Goal: Understand process/instructions: Learn about a topic

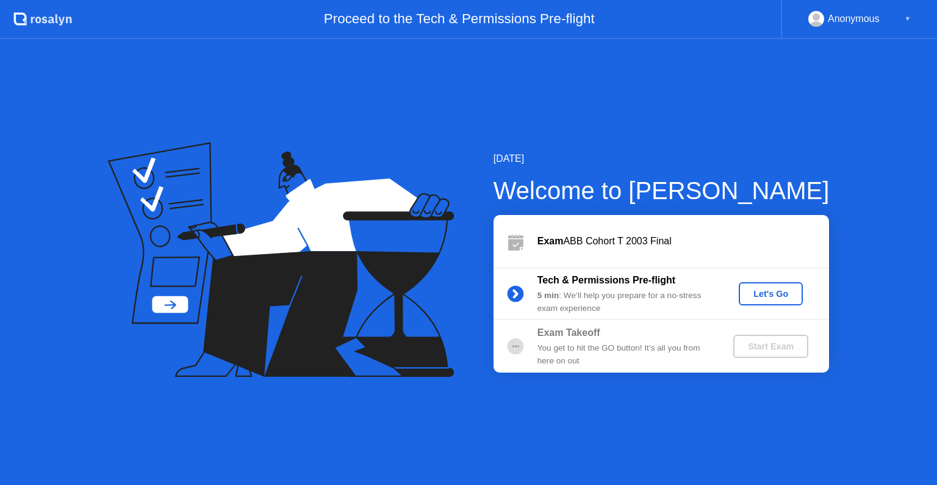
click at [760, 296] on div "Let's Go" at bounding box center [771, 294] width 54 height 10
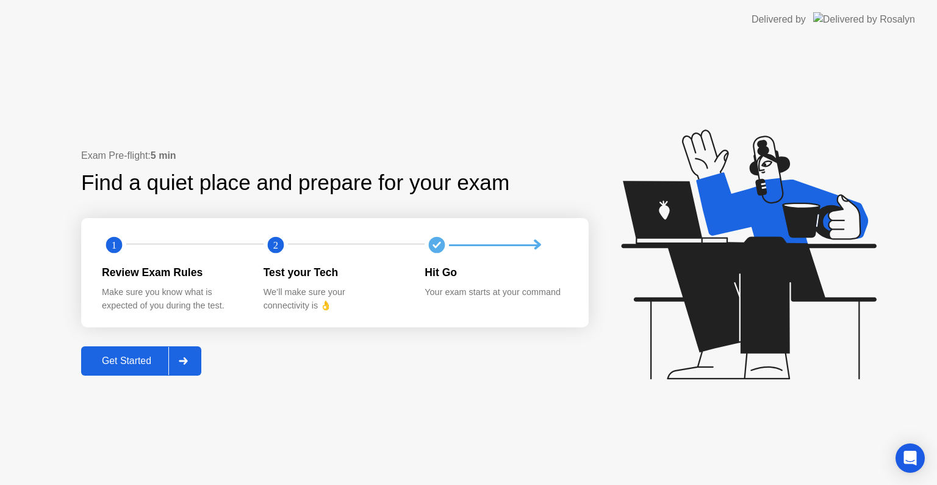
click at [182, 366] on div at bounding box center [182, 361] width 29 height 28
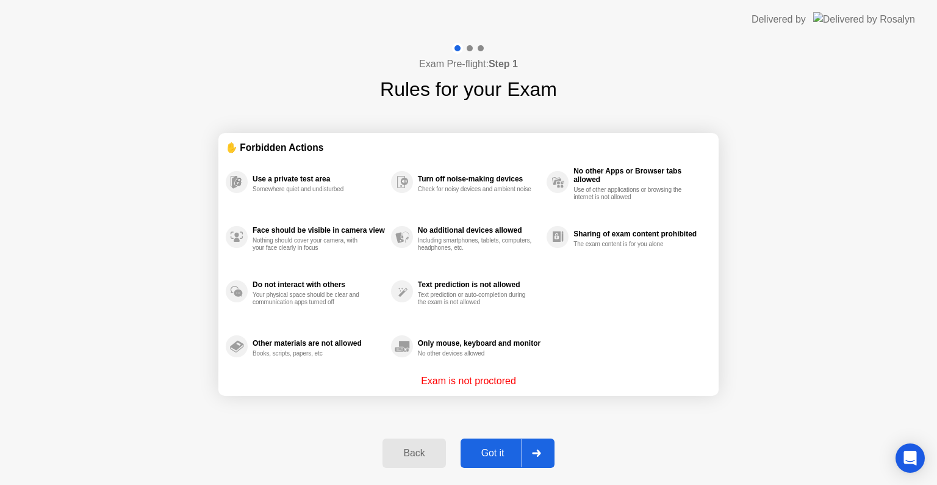
click at [496, 458] on div "Got it" at bounding box center [492, 452] width 57 height 11
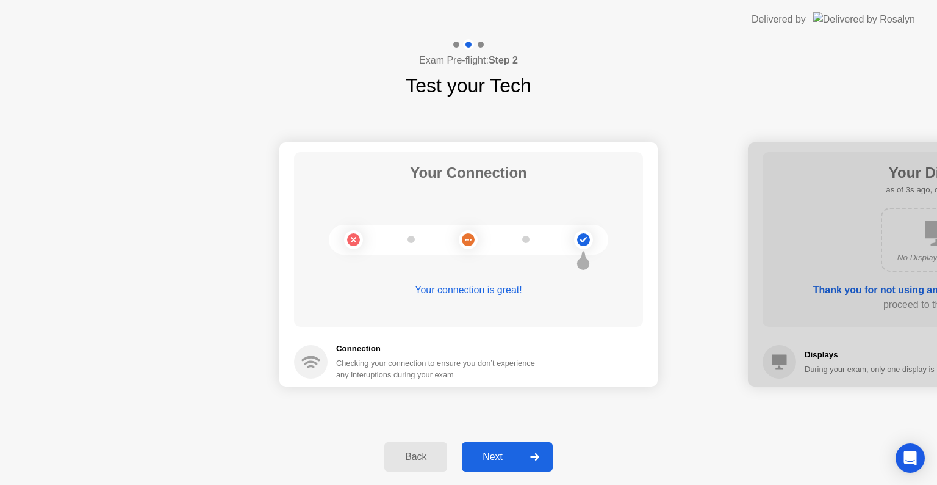
click at [496, 455] on div "Next" at bounding box center [493, 456] width 54 height 11
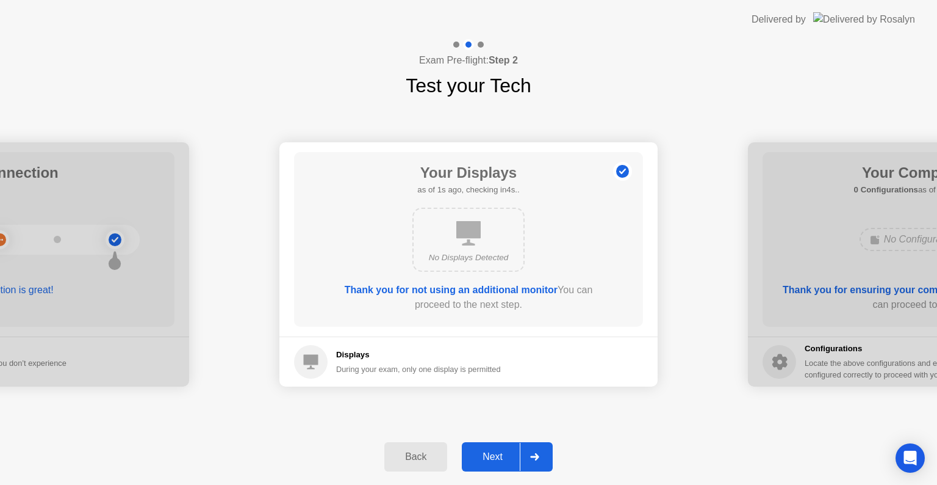
click at [496, 455] on div "Next" at bounding box center [493, 456] width 54 height 11
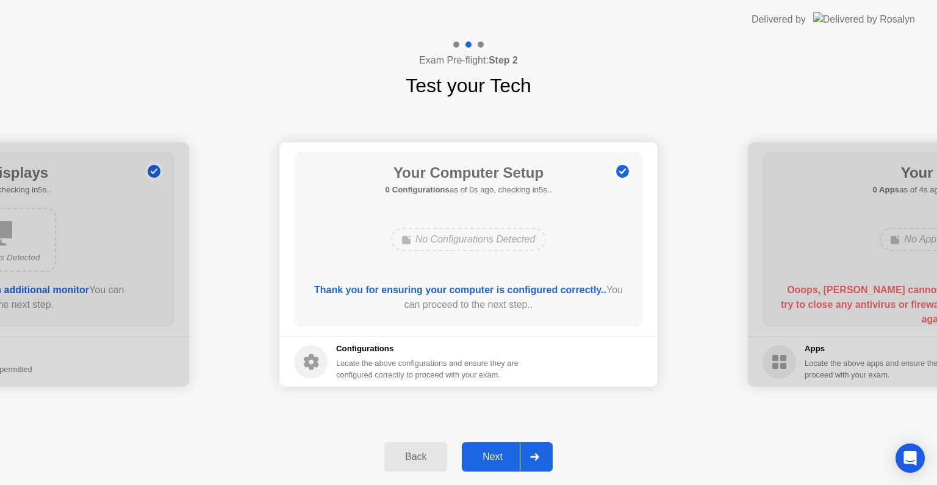
click at [496, 455] on div "Next" at bounding box center [493, 456] width 54 height 11
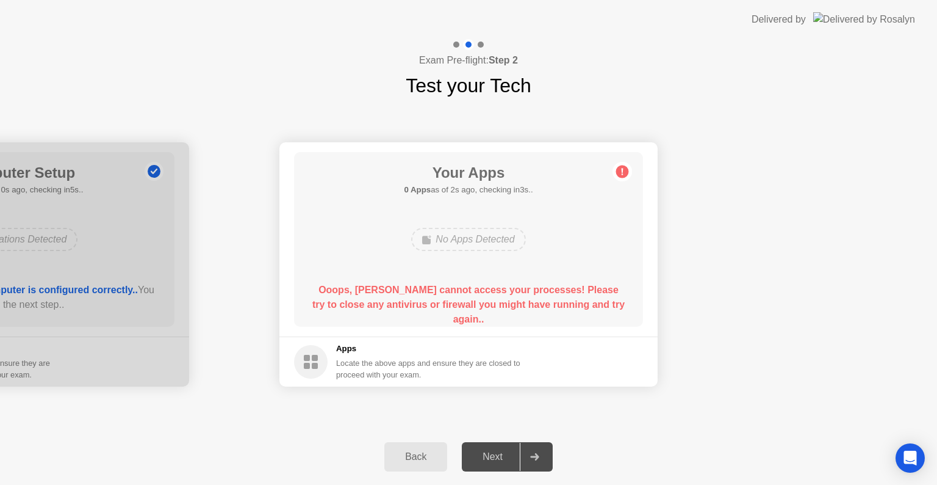
click at [537, 459] on icon at bounding box center [534, 456] width 9 height 7
click at [527, 449] on div at bounding box center [534, 456] width 29 height 28
click at [430, 455] on div "Back" at bounding box center [416, 456] width 56 height 11
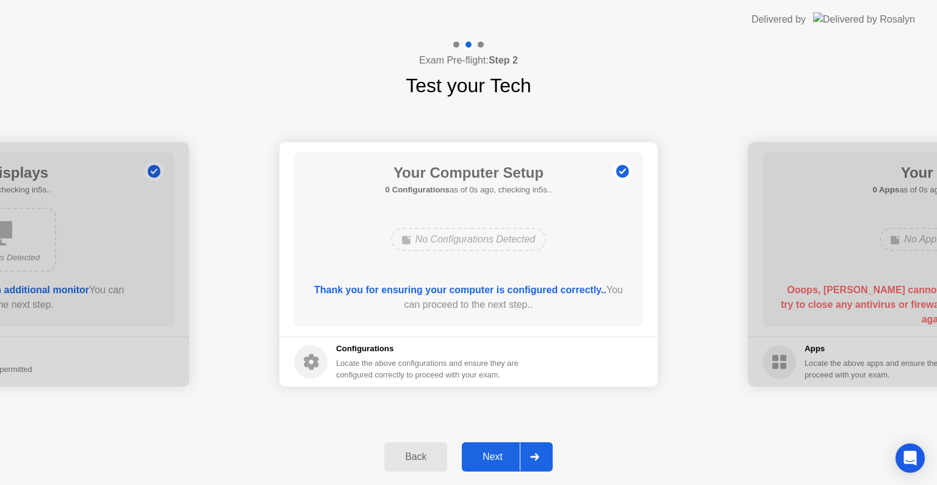
click at [535, 460] on div at bounding box center [534, 456] width 29 height 28
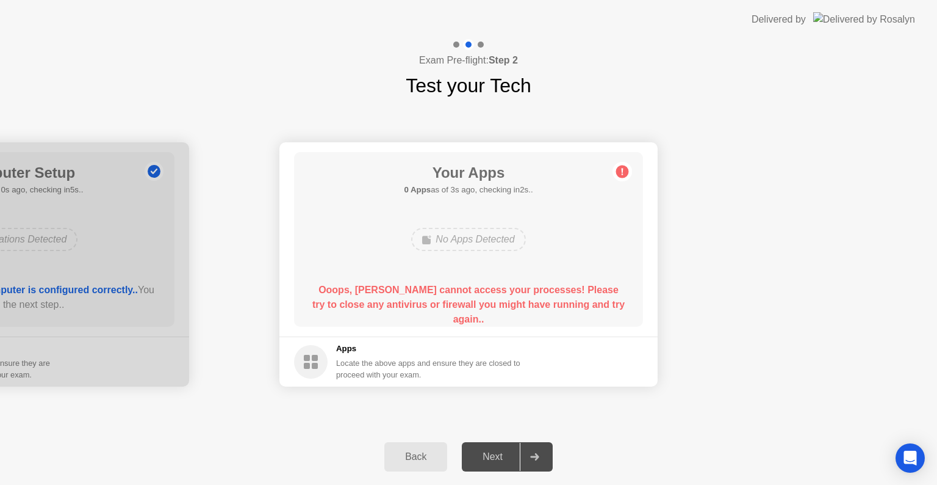
click at [489, 439] on div "Back Next" at bounding box center [468, 456] width 937 height 56
click at [488, 453] on div "Next" at bounding box center [493, 456] width 54 height 11
click at [434, 453] on div "Back" at bounding box center [416, 456] width 56 height 11
